Goal: Task Accomplishment & Management: Use online tool/utility

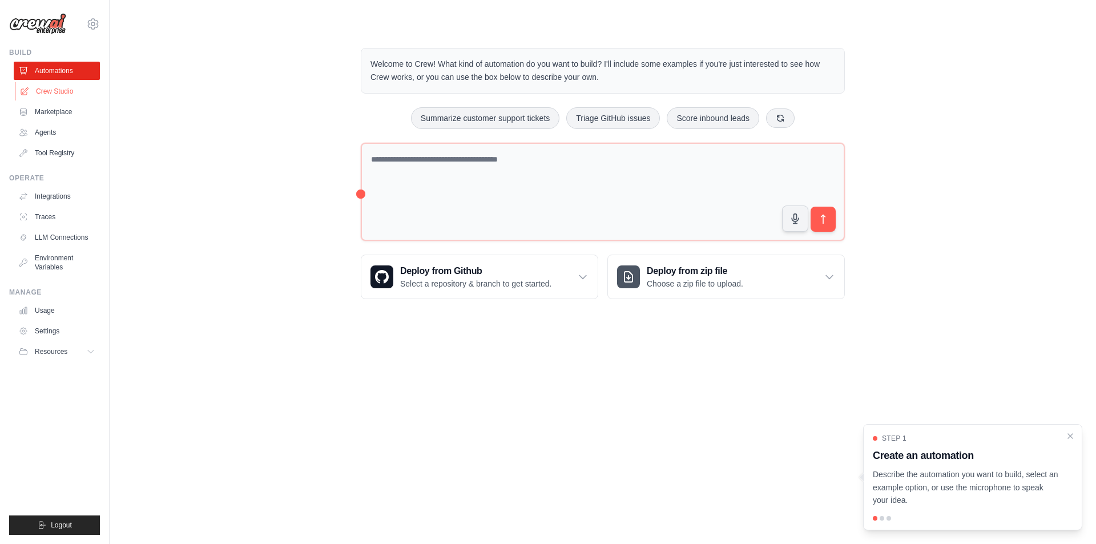
click at [75, 96] on link "Crew Studio" at bounding box center [58, 91] width 86 height 18
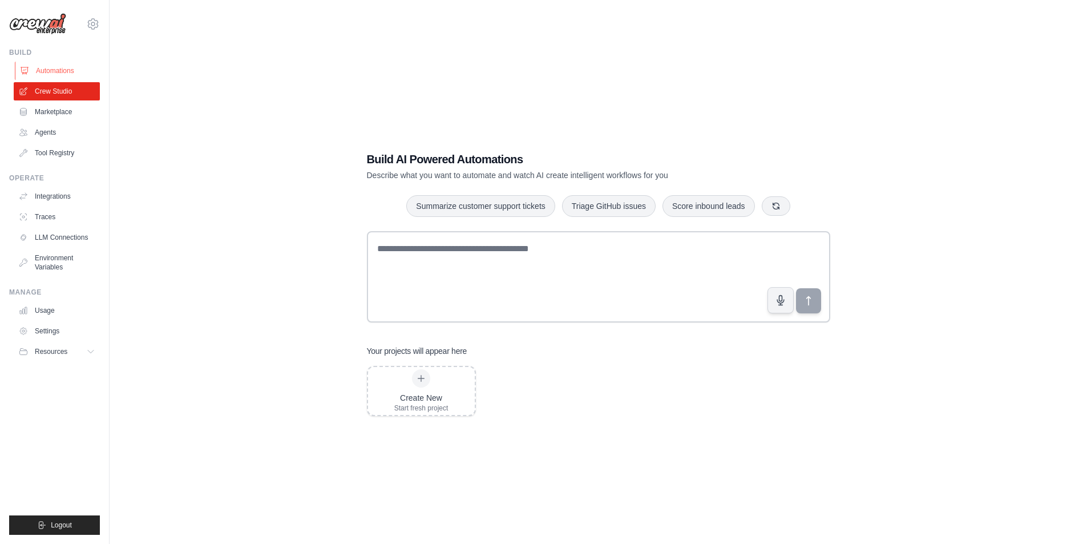
click at [50, 67] on link "Automations" at bounding box center [58, 71] width 86 height 18
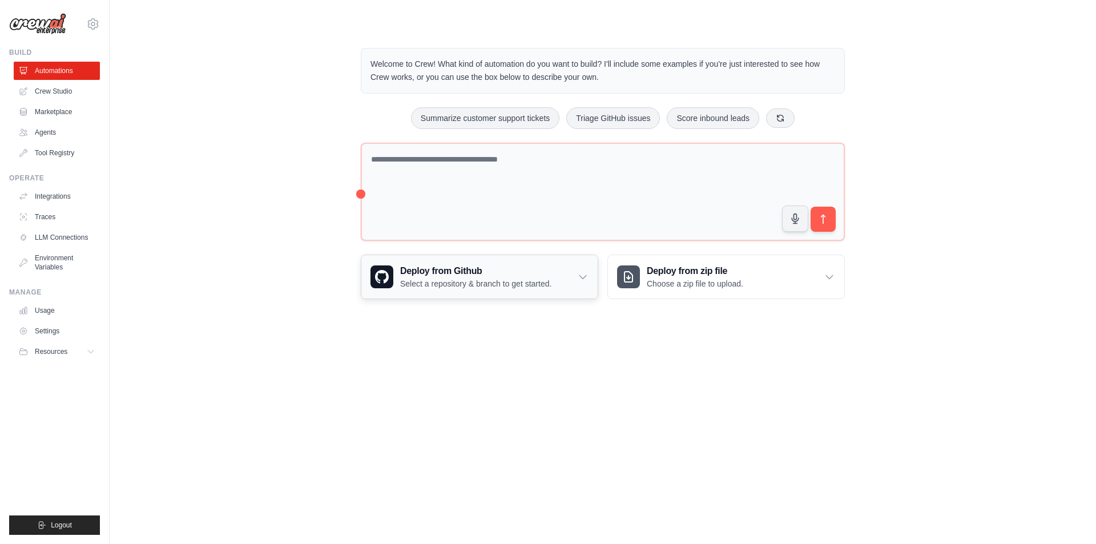
click at [578, 279] on icon at bounding box center [582, 276] width 11 height 11
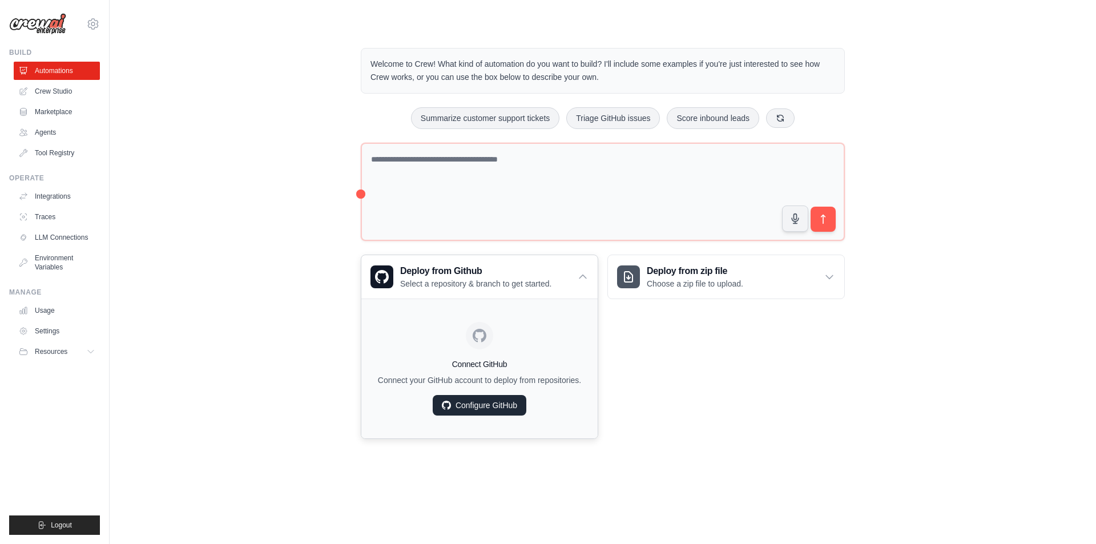
click at [487, 401] on link "Configure GitHub" at bounding box center [480, 405] width 94 height 21
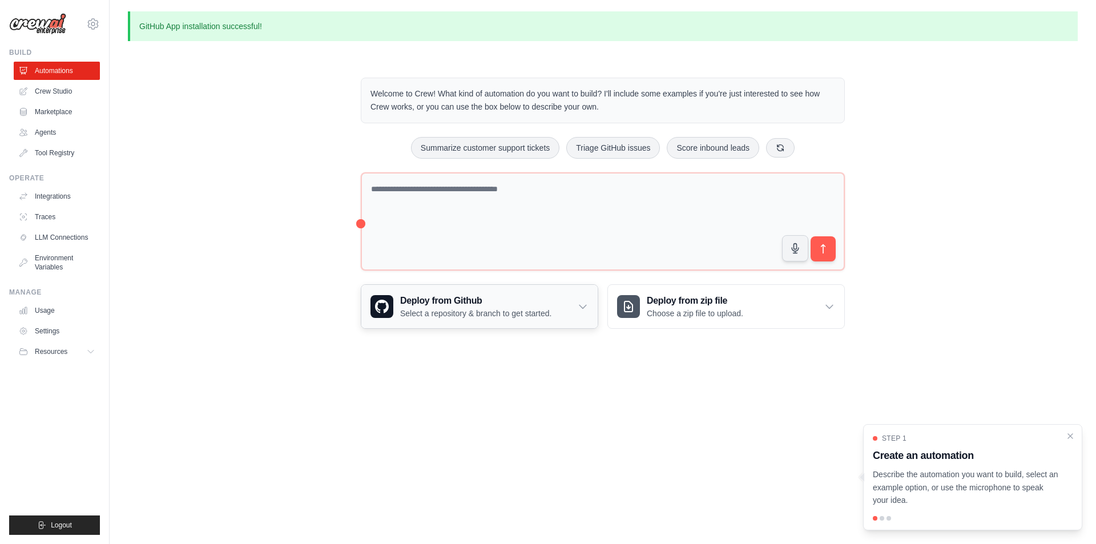
click at [462, 314] on p "Select a repository & branch to get started." at bounding box center [475, 313] width 151 height 11
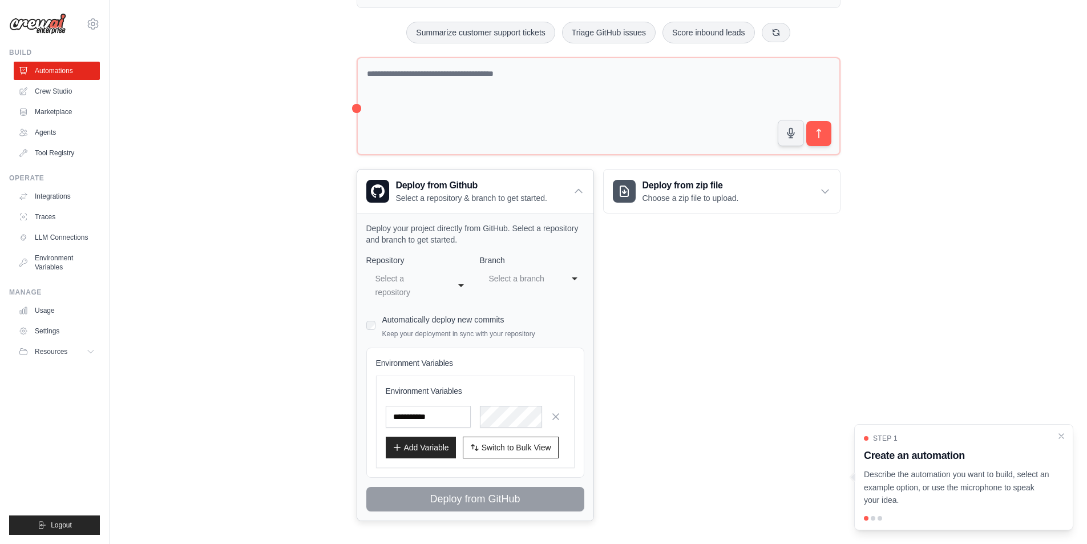
scroll to position [122, 0]
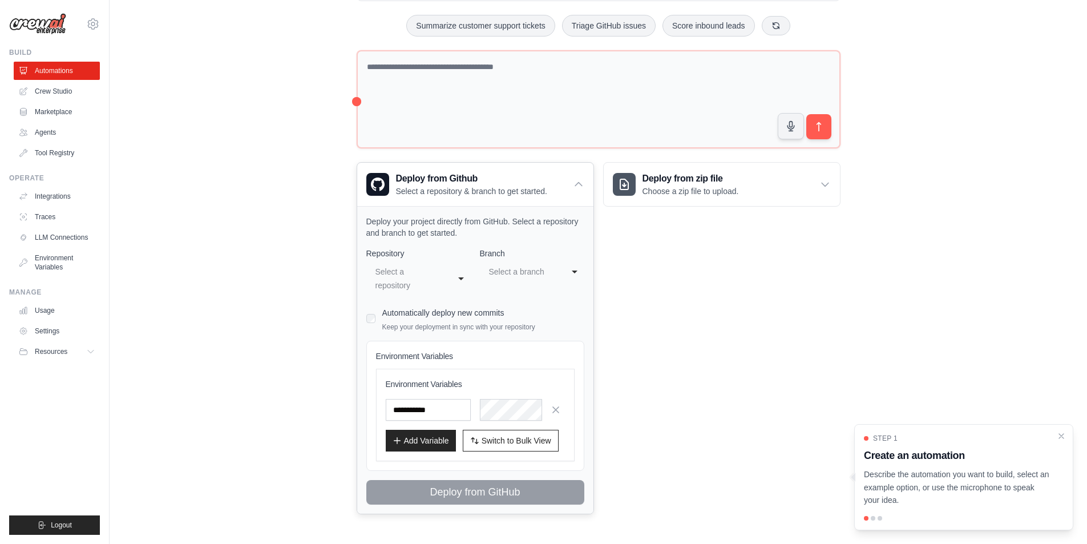
click at [418, 276] on div "Select a repository" at bounding box center [407, 278] width 63 height 27
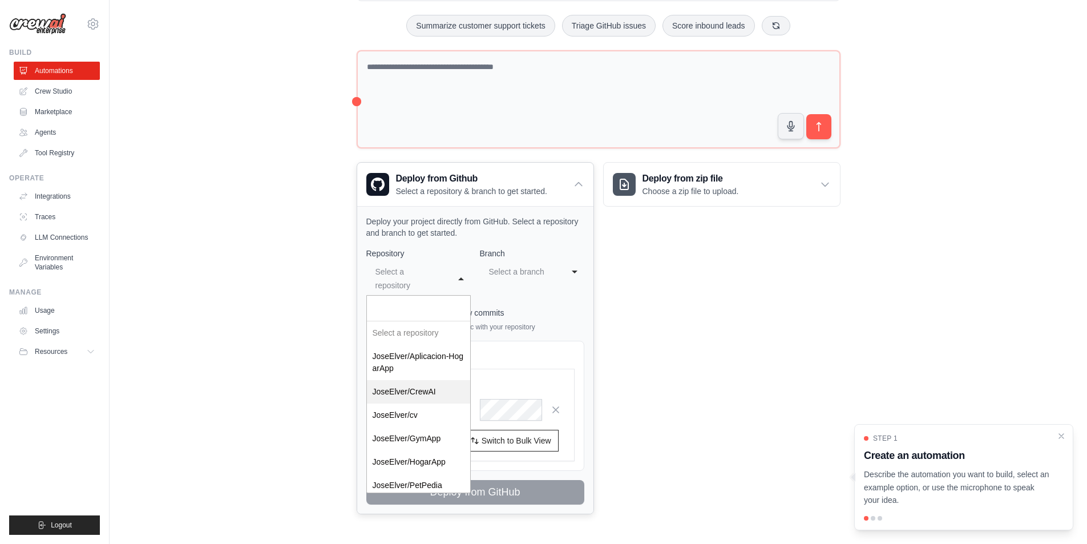
select select "**********"
